Goal: Transaction & Acquisition: Book appointment/travel/reservation

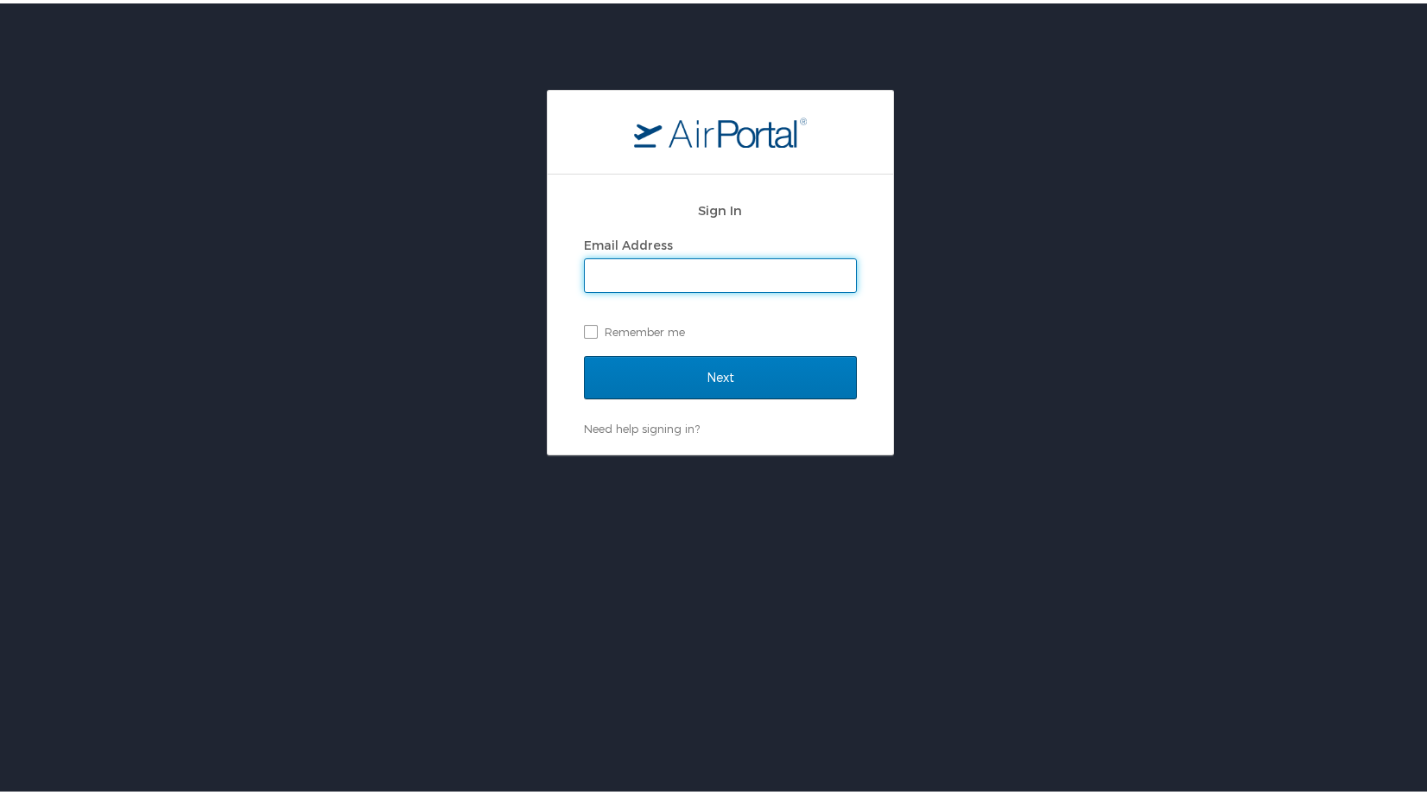
click at [622, 244] on label "Email Address" at bounding box center [628, 241] width 89 height 15
click at [622, 256] on input "Email Address" at bounding box center [720, 272] width 271 height 33
click at [625, 257] on input "Email Address" at bounding box center [720, 272] width 271 height 33
type input "kherring@suno.edu"
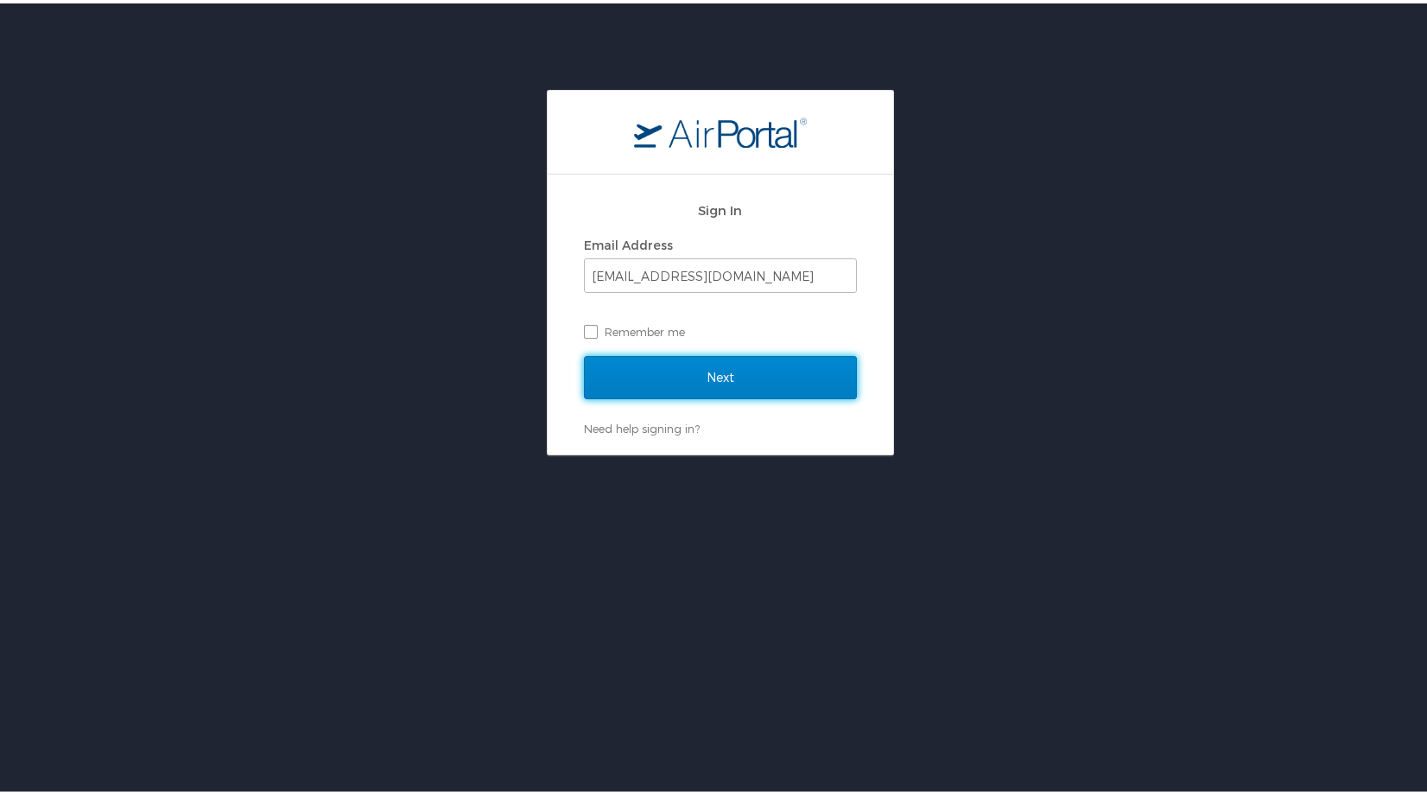
click at [679, 378] on input "Next" at bounding box center [720, 373] width 273 height 43
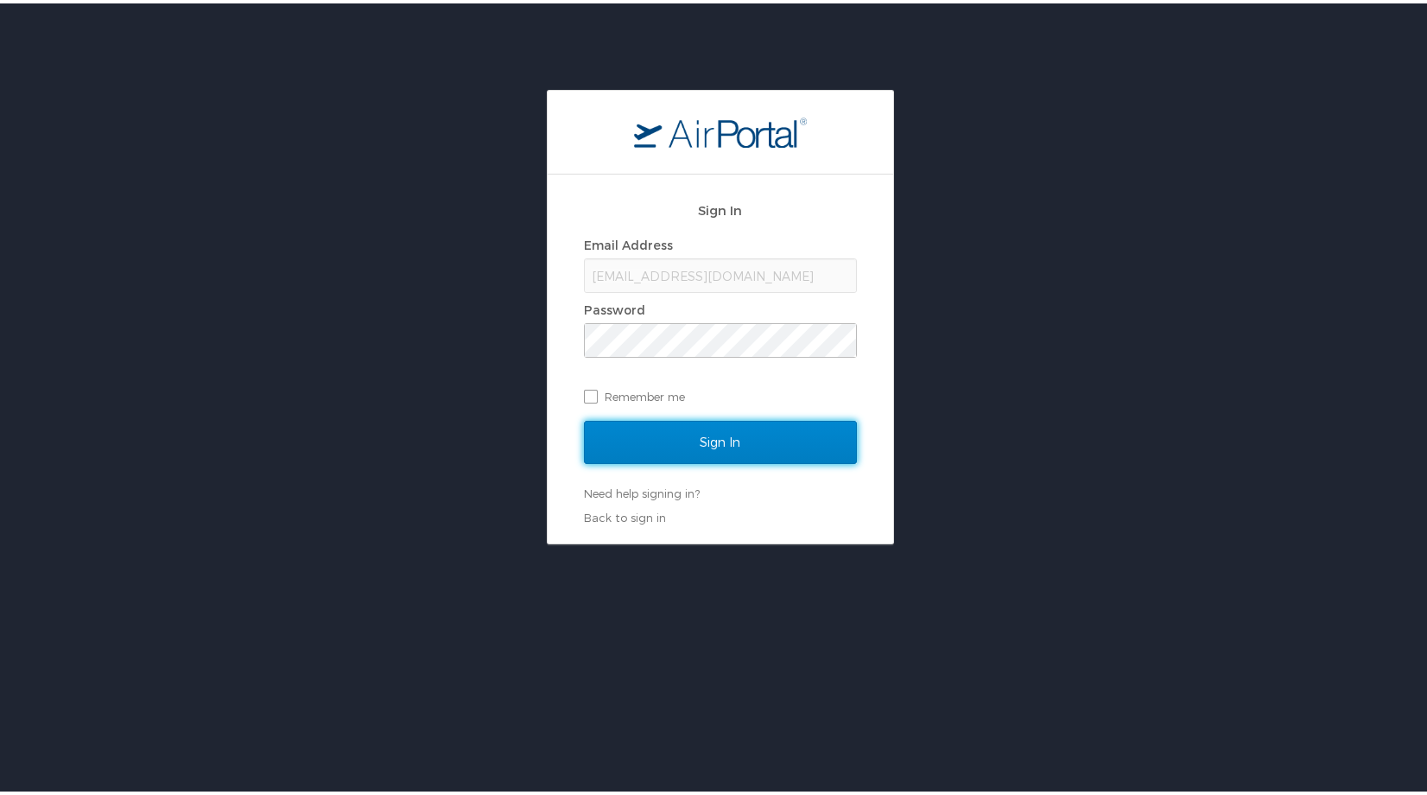
click at [710, 443] on input "Sign In" at bounding box center [720, 438] width 273 height 43
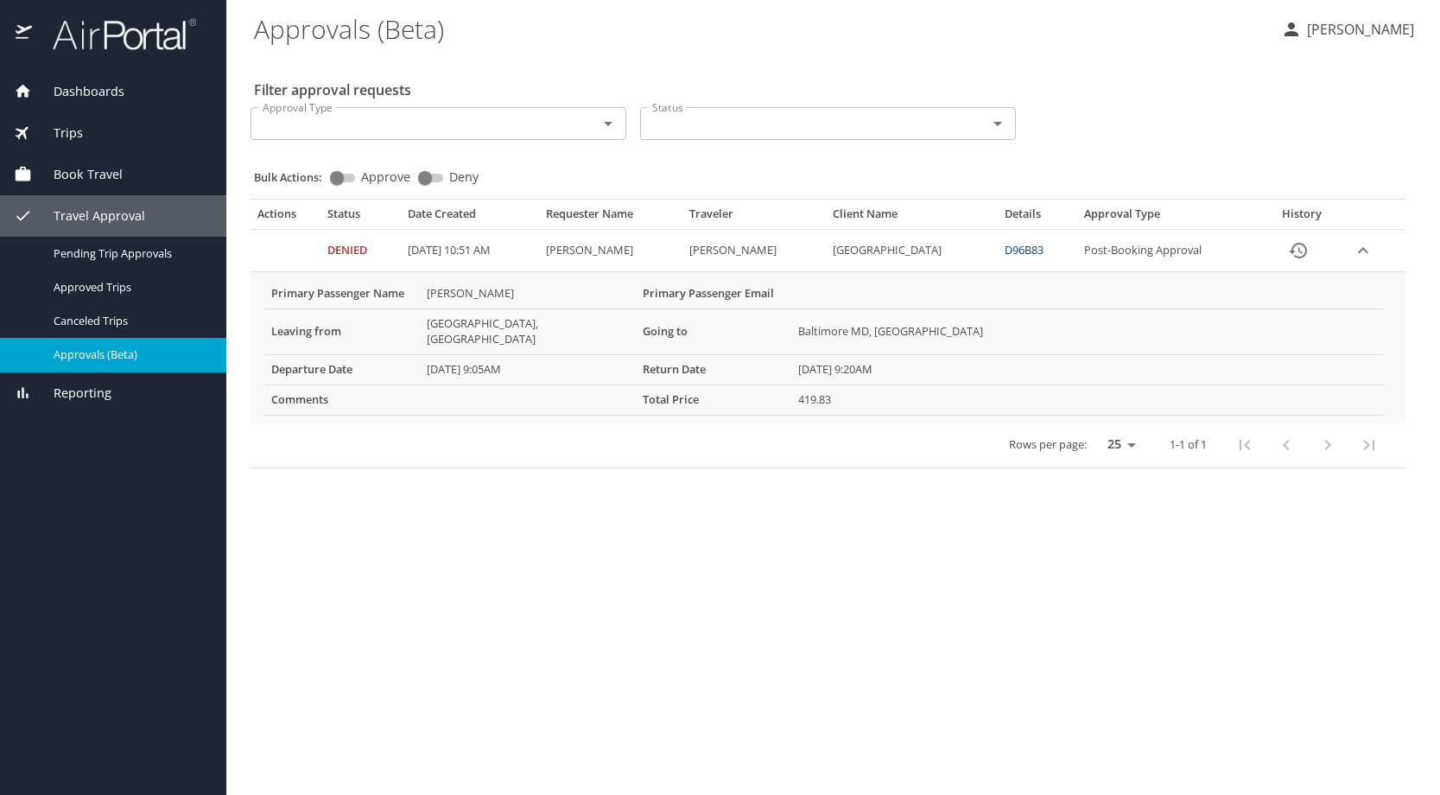
click at [1364, 248] on icon "expand row" at bounding box center [1363, 250] width 21 height 21
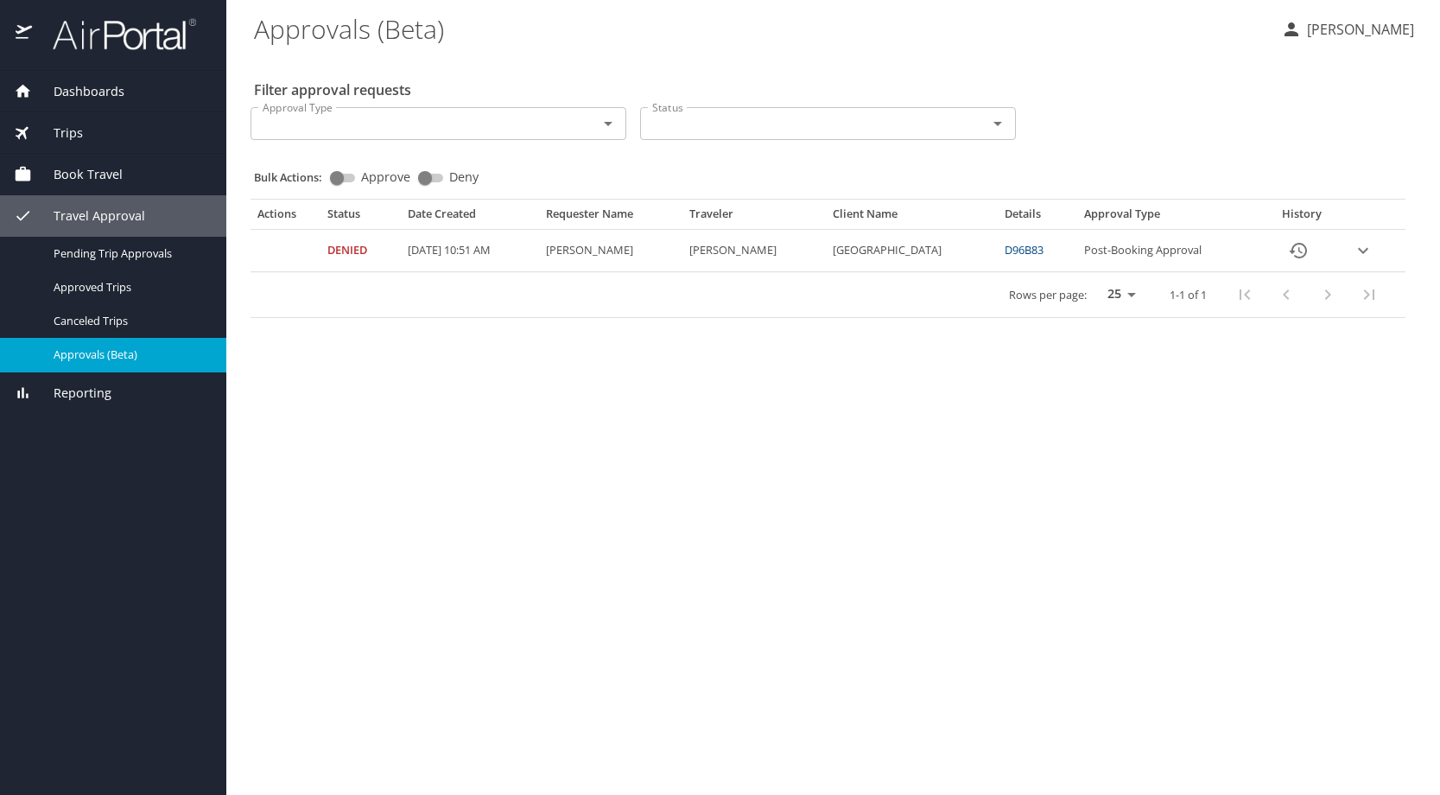
click at [1364, 251] on icon "expand row" at bounding box center [1363, 250] width 21 height 21
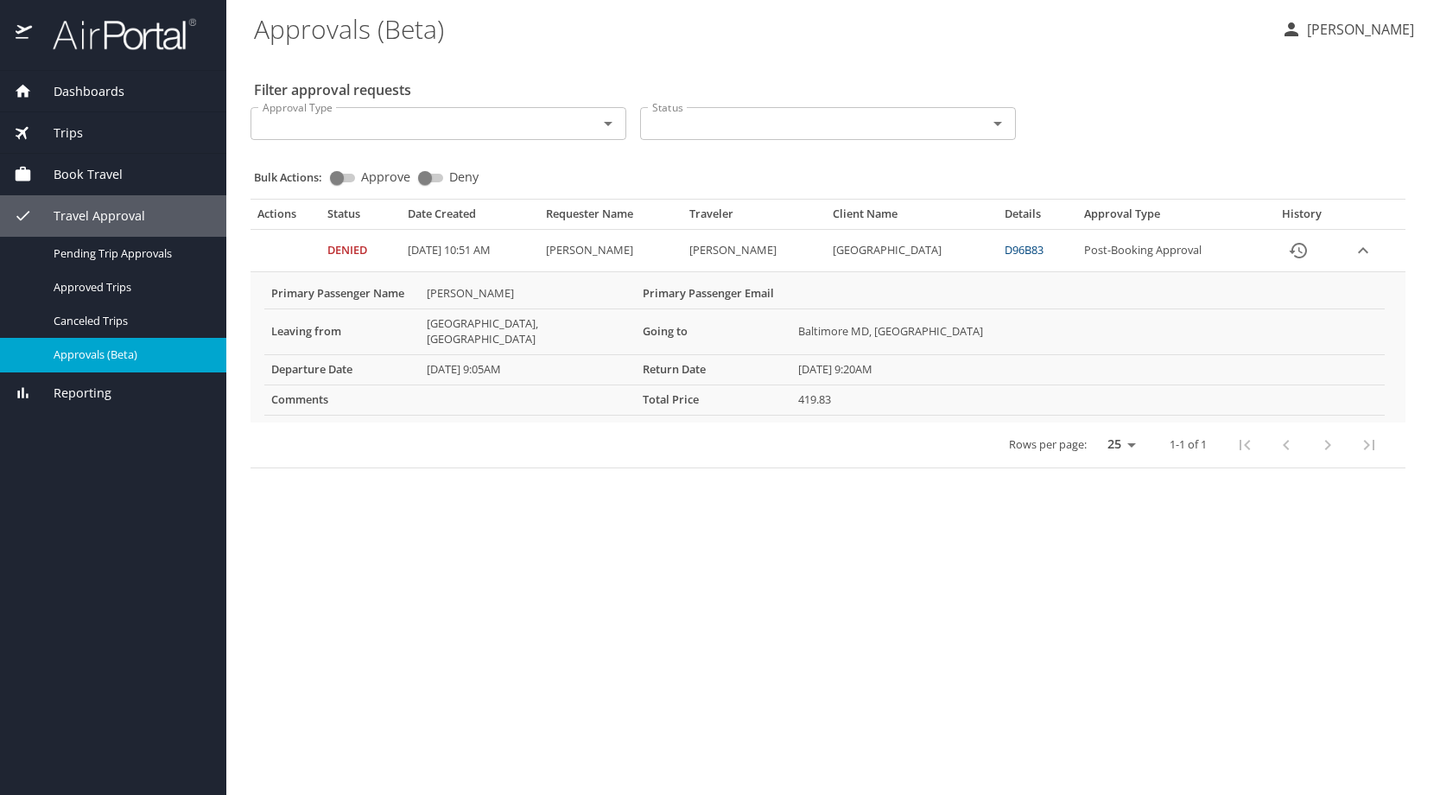
click at [1303, 254] on icon "History" at bounding box center [1298, 250] width 21 height 21
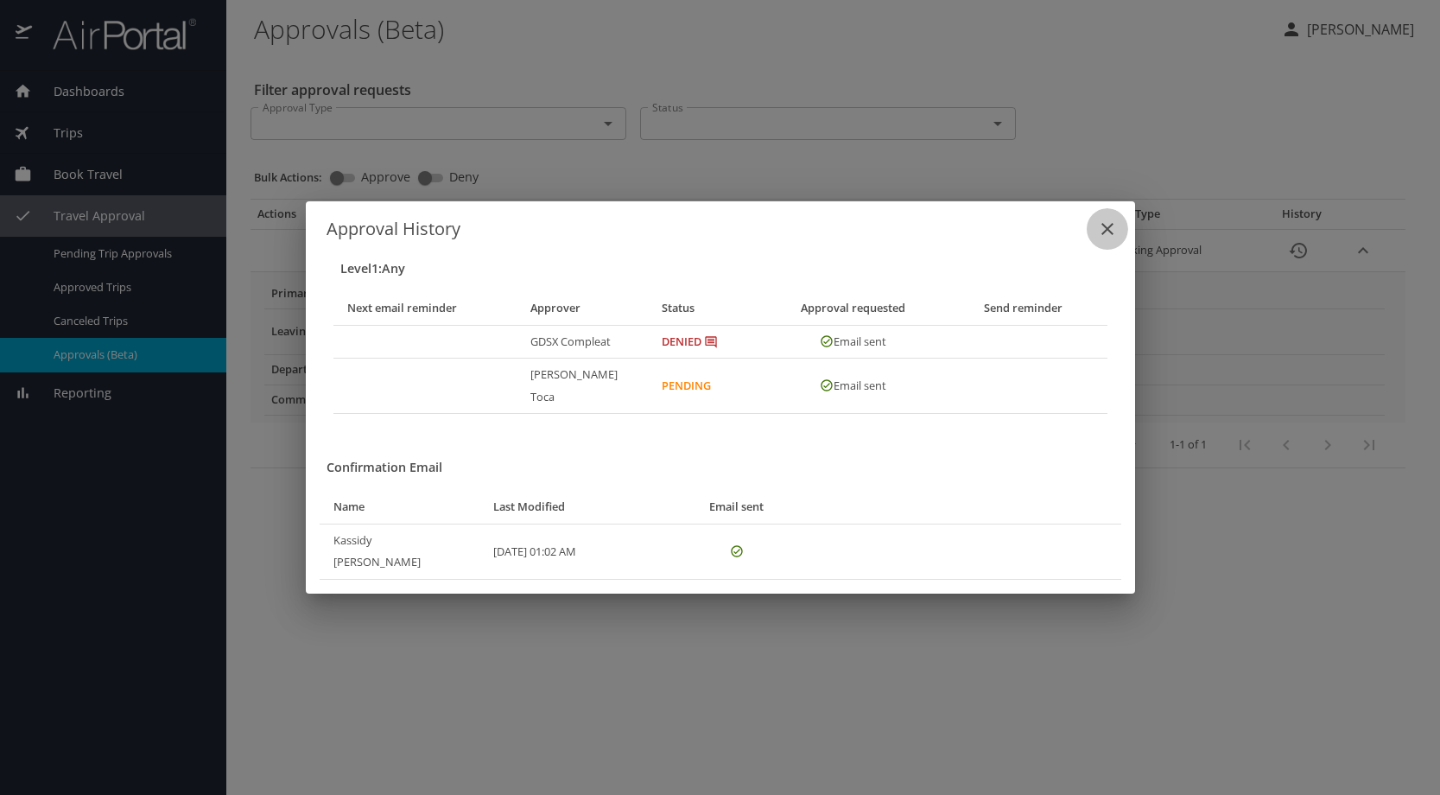
click at [1108, 235] on icon "close" at bounding box center [1108, 229] width 12 height 12
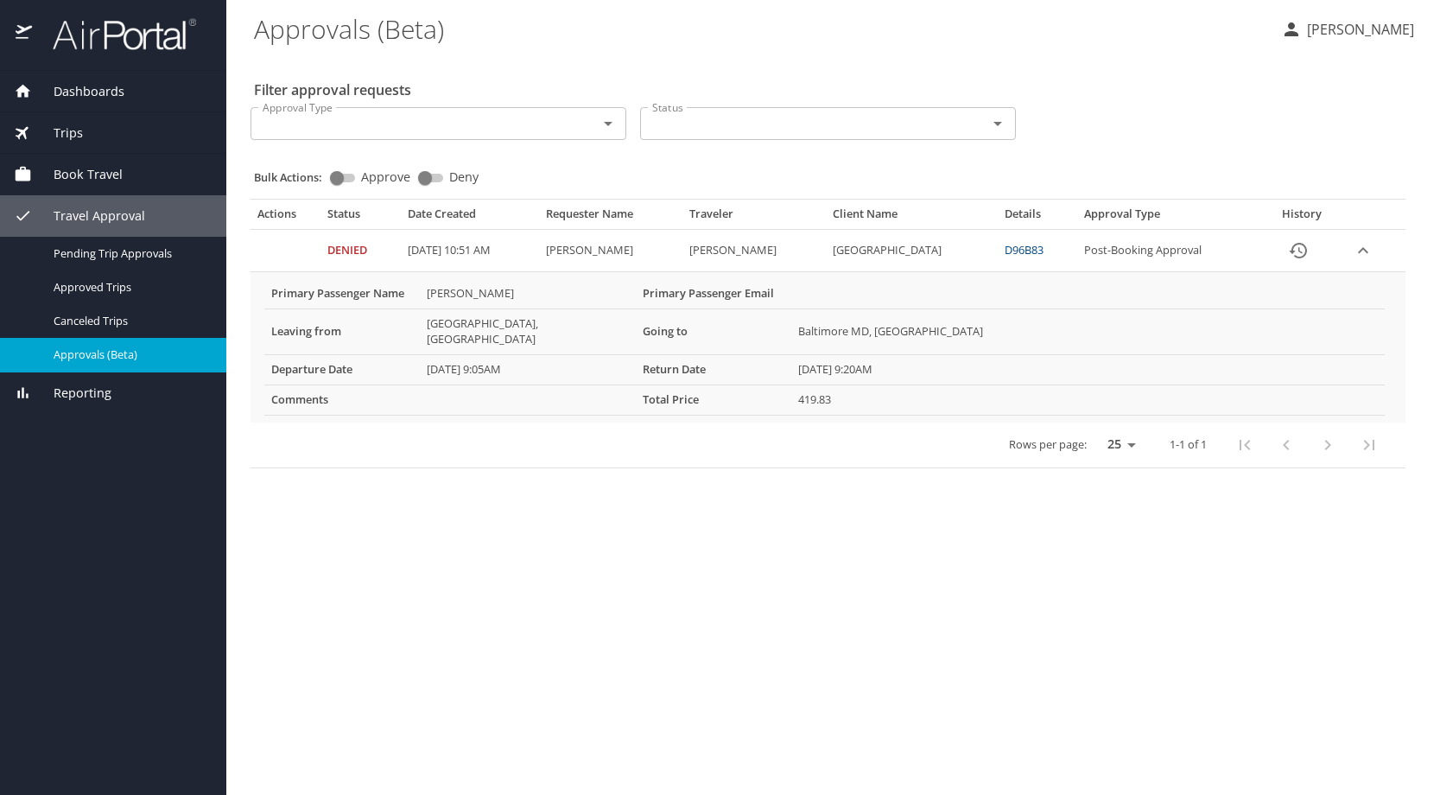
click at [1044, 252] on link "D96B83" at bounding box center [1024, 250] width 39 height 16
click at [1044, 248] on link "D96B83" at bounding box center [1024, 250] width 39 height 16
drag, startPoint x: 1089, startPoint y: 244, endPoint x: 1039, endPoint y: 252, distance: 49.9
click at [1039, 252] on td "D96B83" at bounding box center [1037, 251] width 79 height 42
copy link "D96B83"
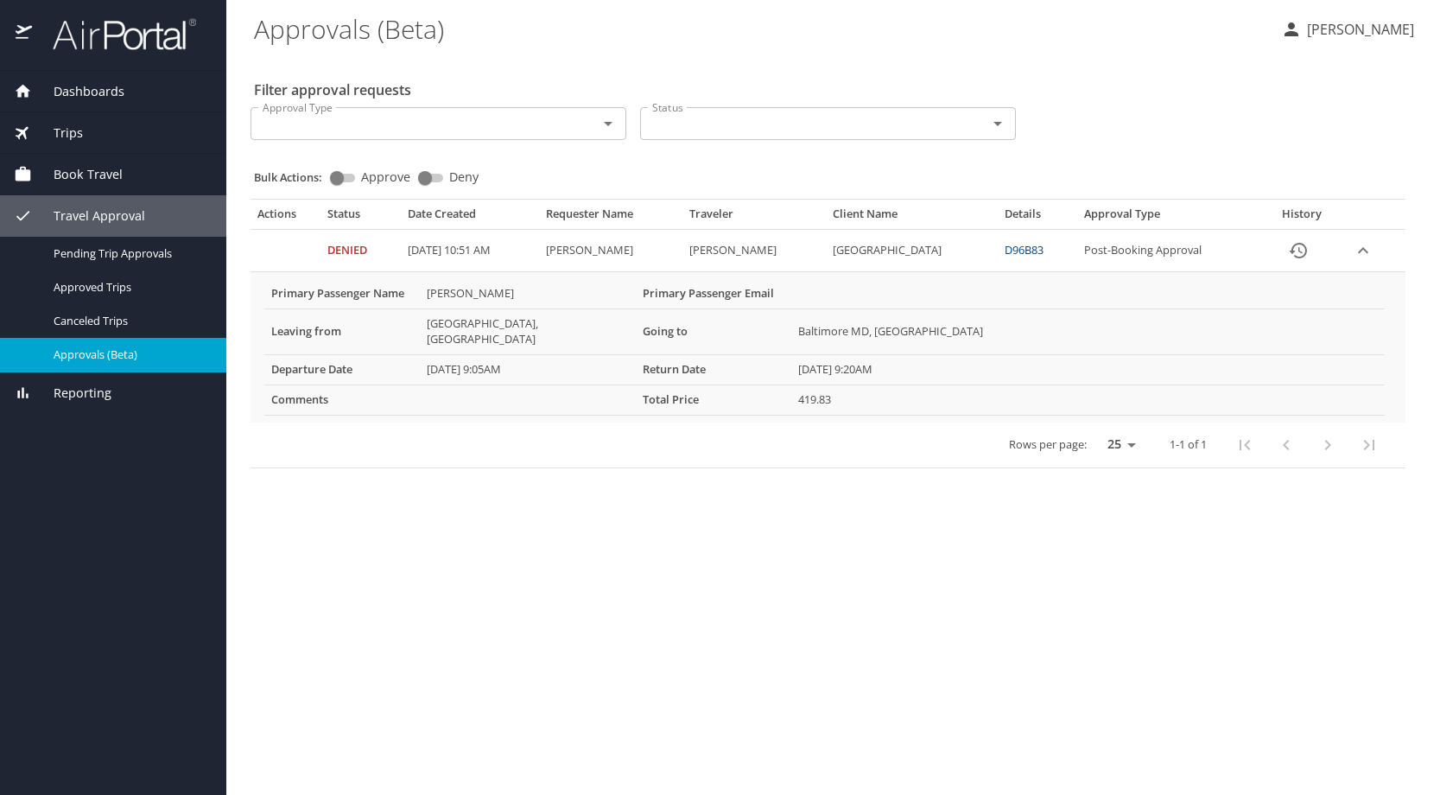
click at [1384, 132] on div "Approval Type Approval Type Status Status" at bounding box center [828, 121] width 1169 height 57
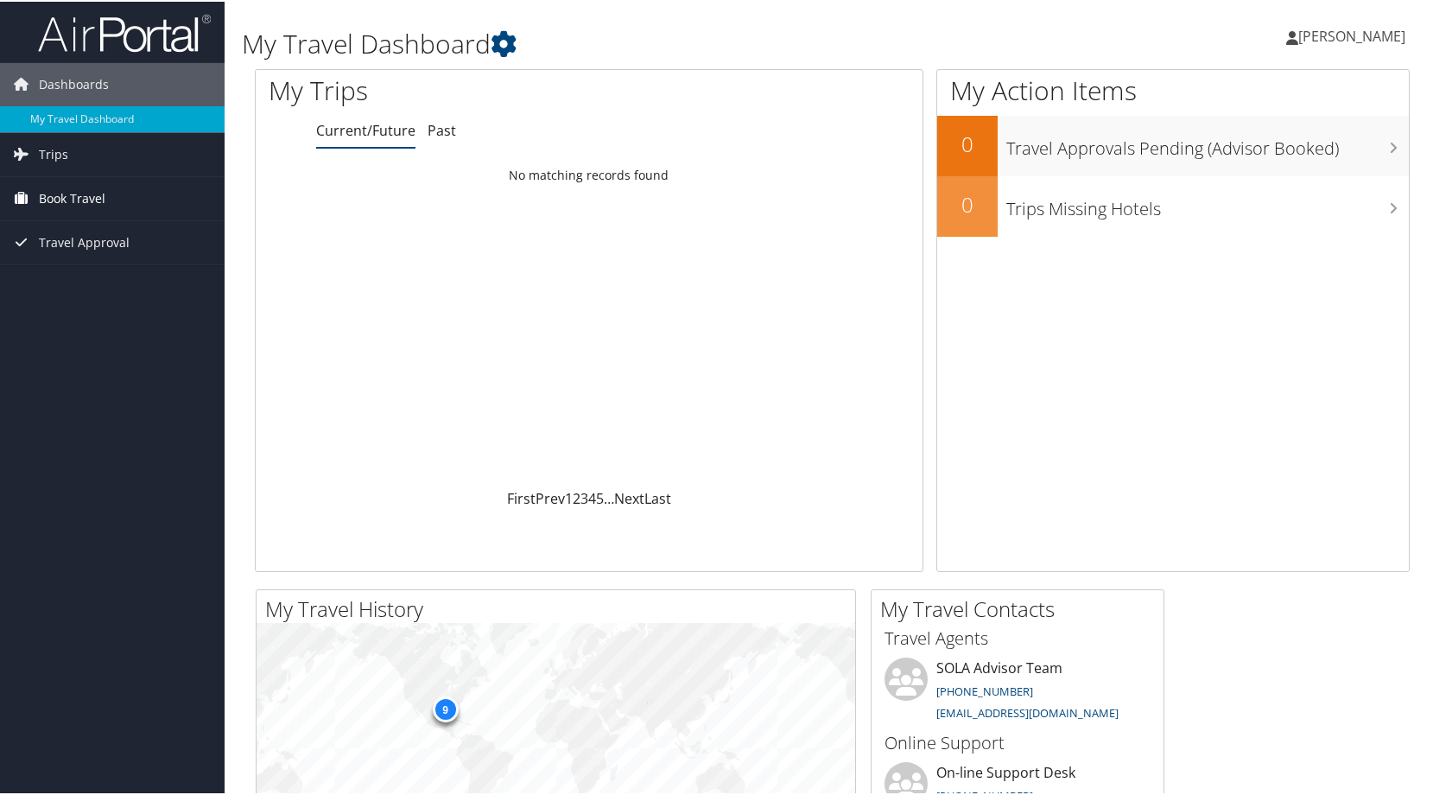
click at [93, 196] on span "Book Travel" at bounding box center [72, 196] width 67 height 43
click at [70, 144] on link "Trips" at bounding box center [112, 152] width 225 height 43
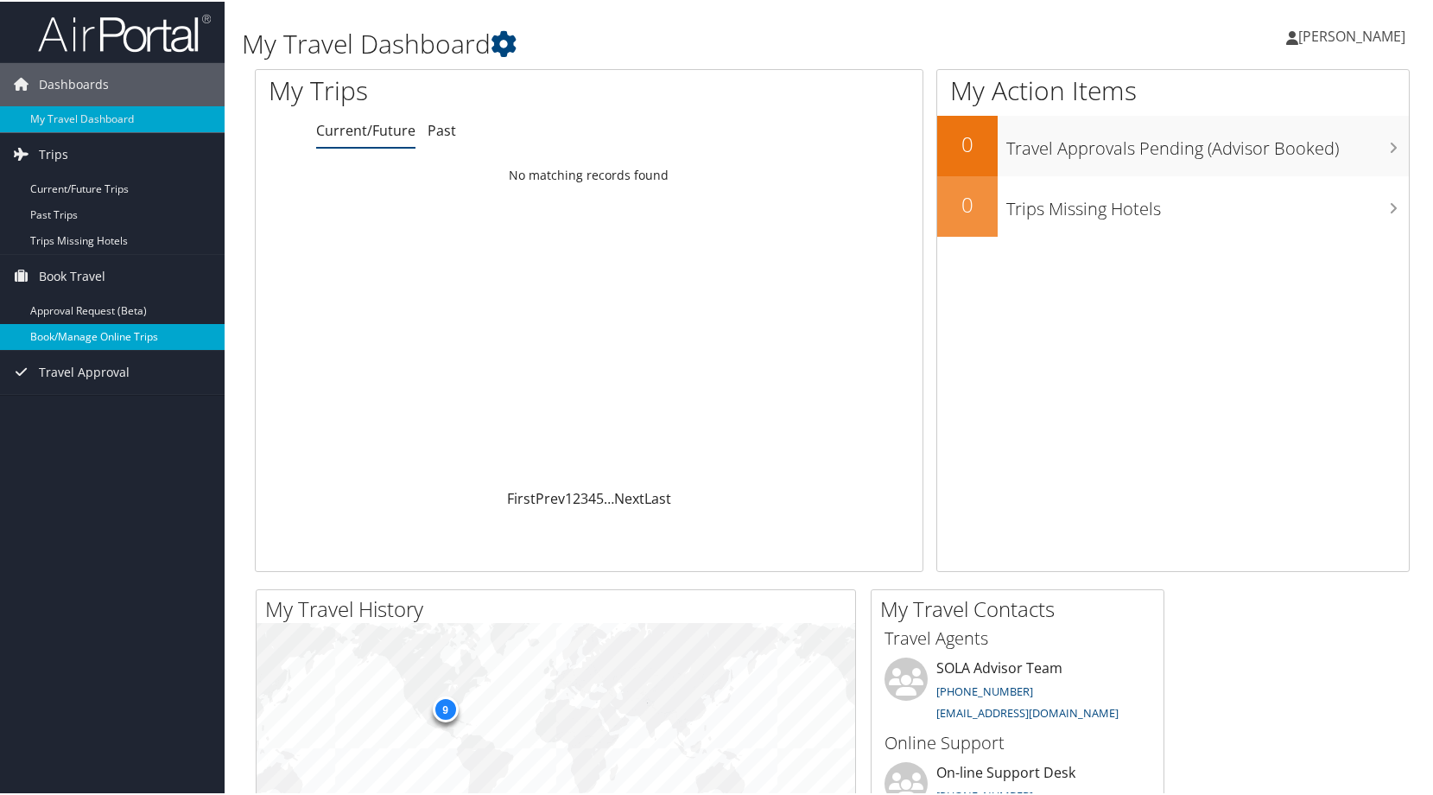
click at [106, 330] on link "Book/Manage Online Trips" at bounding box center [112, 335] width 225 height 26
